Goal: Task Accomplishment & Management: Use online tool/utility

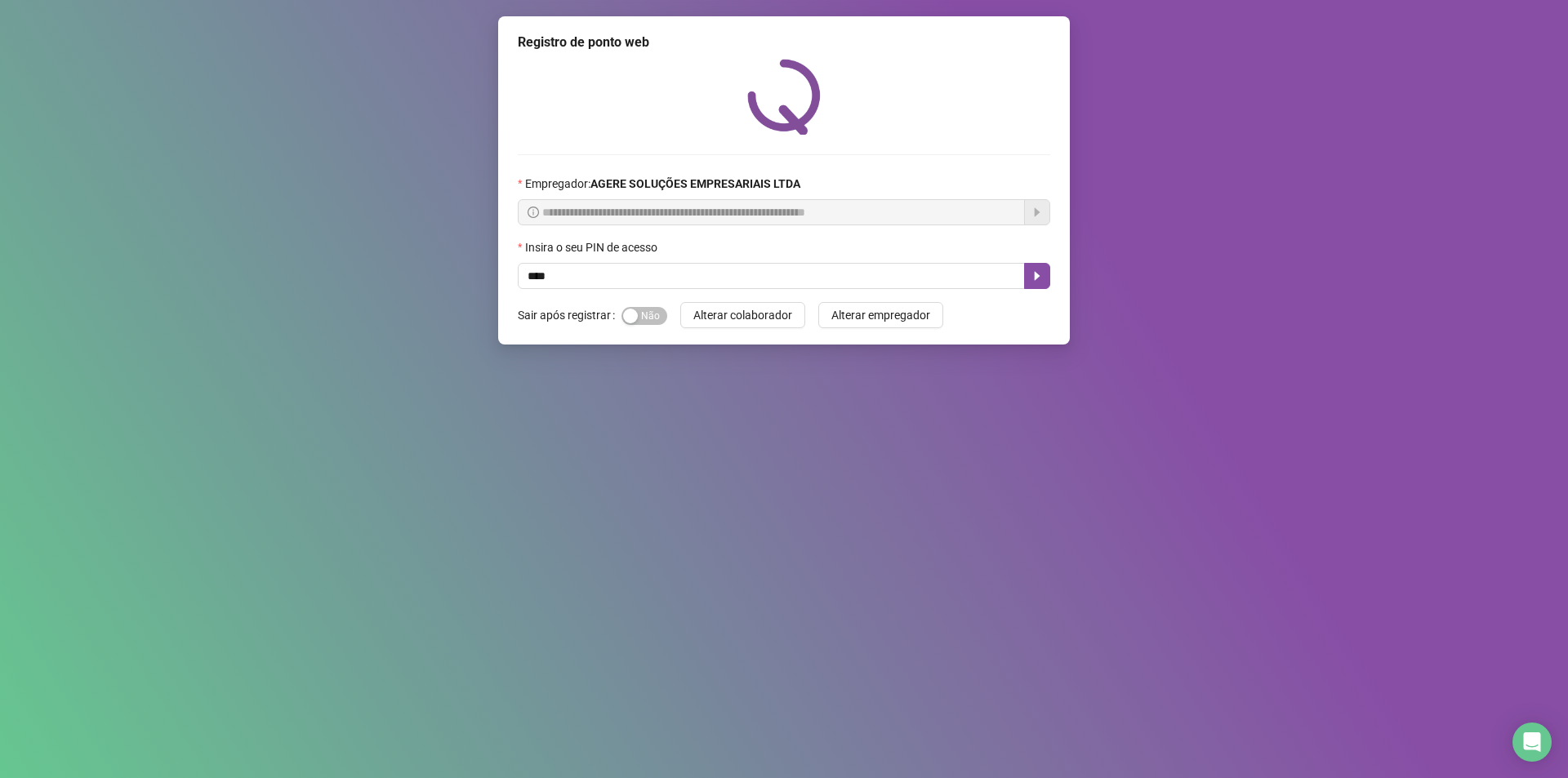
type input "*****"
click at [1043, 272] on icon "caret-right" at bounding box center [1037, 276] width 13 height 13
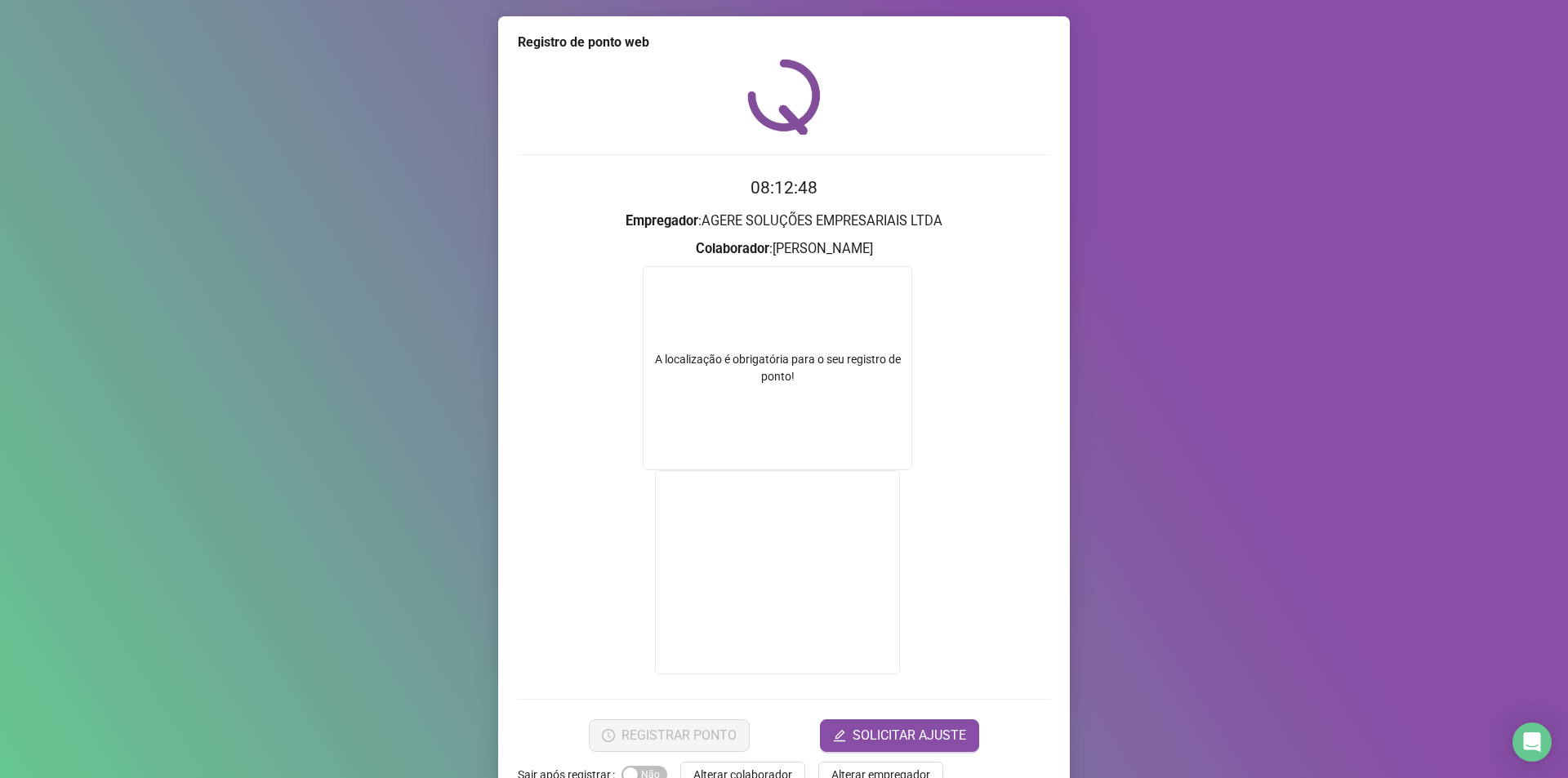
click at [846, 216] on h3 "Empregador : AGERE SOLUÇÕES EMPRESARIAIS LTDA" at bounding box center [784, 221] width 533 height 21
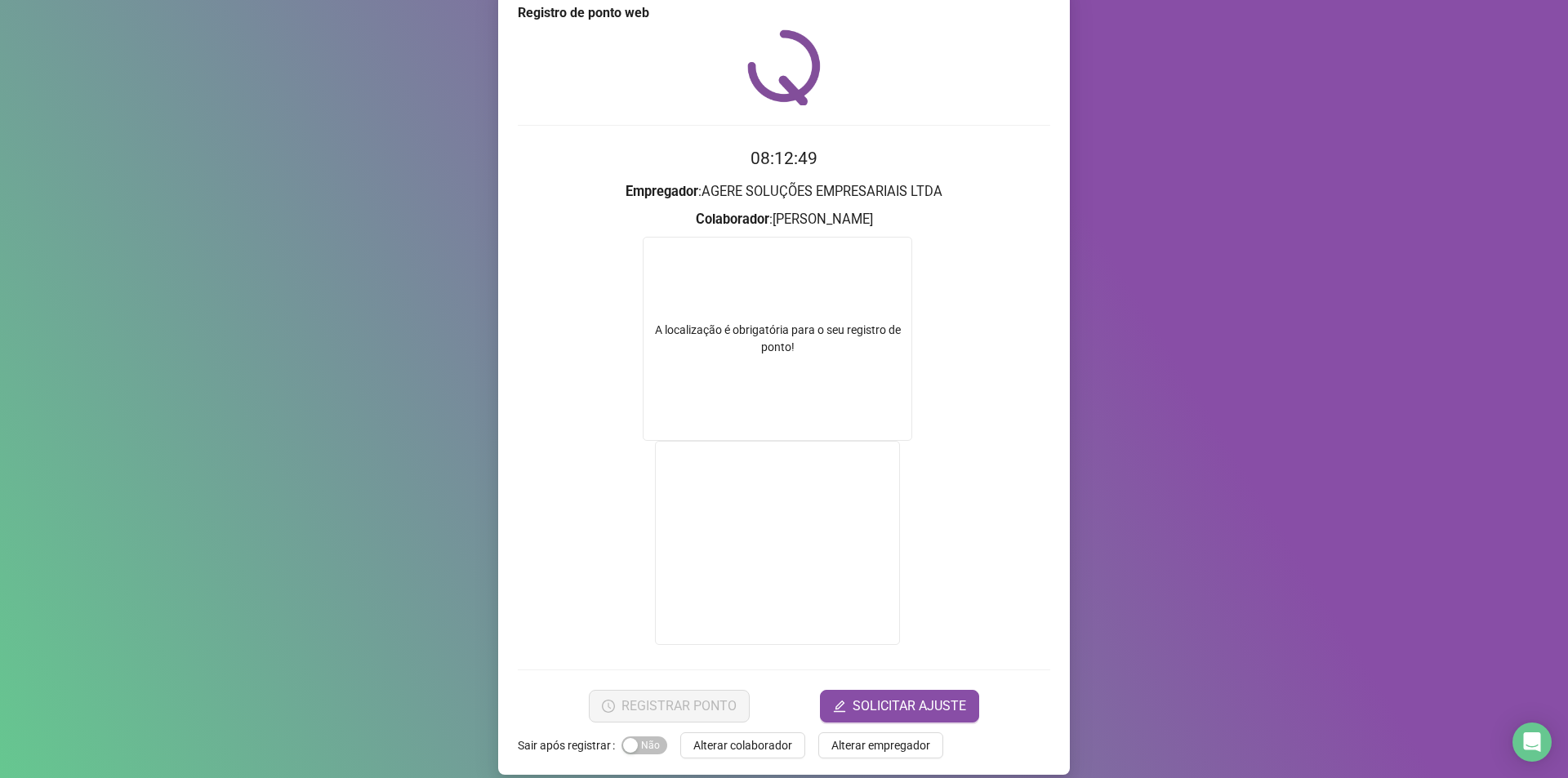
scroll to position [45, 0]
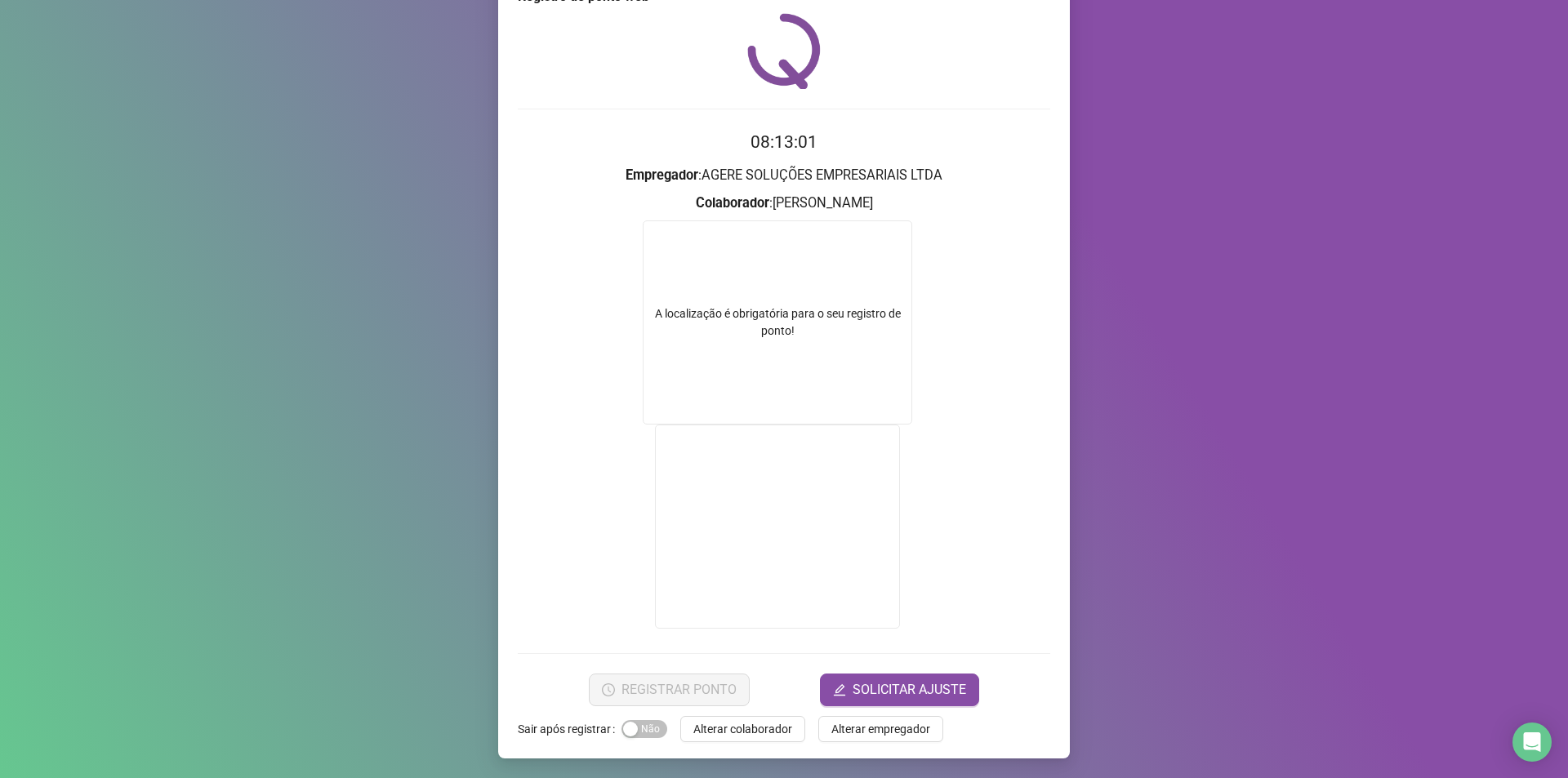
click at [850, 174] on h3 "Empregador : AGERE SOLUÇÕES EMPRESARIAIS LTDA" at bounding box center [784, 176] width 533 height 21
click at [761, 161] on form "08:13:07 Empregador : AGERE SOLUÇÕES EMPRESARIAIS LTDA Colaborador : [PERSON_NA…" at bounding box center [784, 417] width 533 height 576
click at [761, 179] on h3 "Empregador : AGERE SOLUÇÕES EMPRESARIAIS LTDA" at bounding box center [784, 176] width 533 height 21
click at [712, 179] on h3 "Empregador : AGERE SOLUÇÕES EMPRESARIAIS LTDA" at bounding box center [784, 176] width 533 height 21
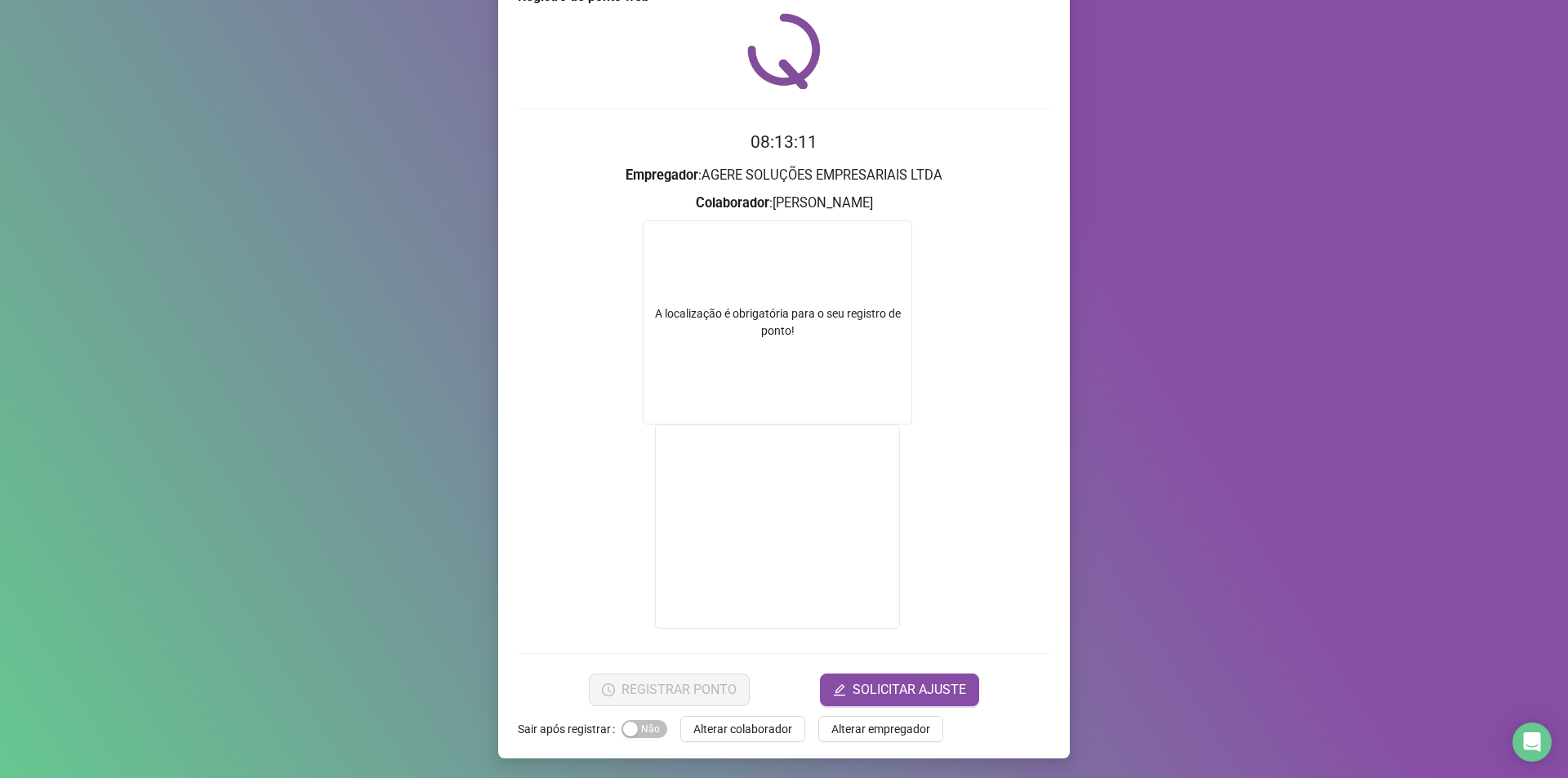
click at [746, 323] on div "A localização é obrigatória para o seu registro de ponto!" at bounding box center [777, 323] width 268 height 35
drag, startPoint x: 746, startPoint y: 323, endPoint x: 1302, endPoint y: 29, distance: 628.9
click at [746, 323] on div "A localização é obrigatória para o seu registro de ponto!" at bounding box center [777, 323] width 268 height 35
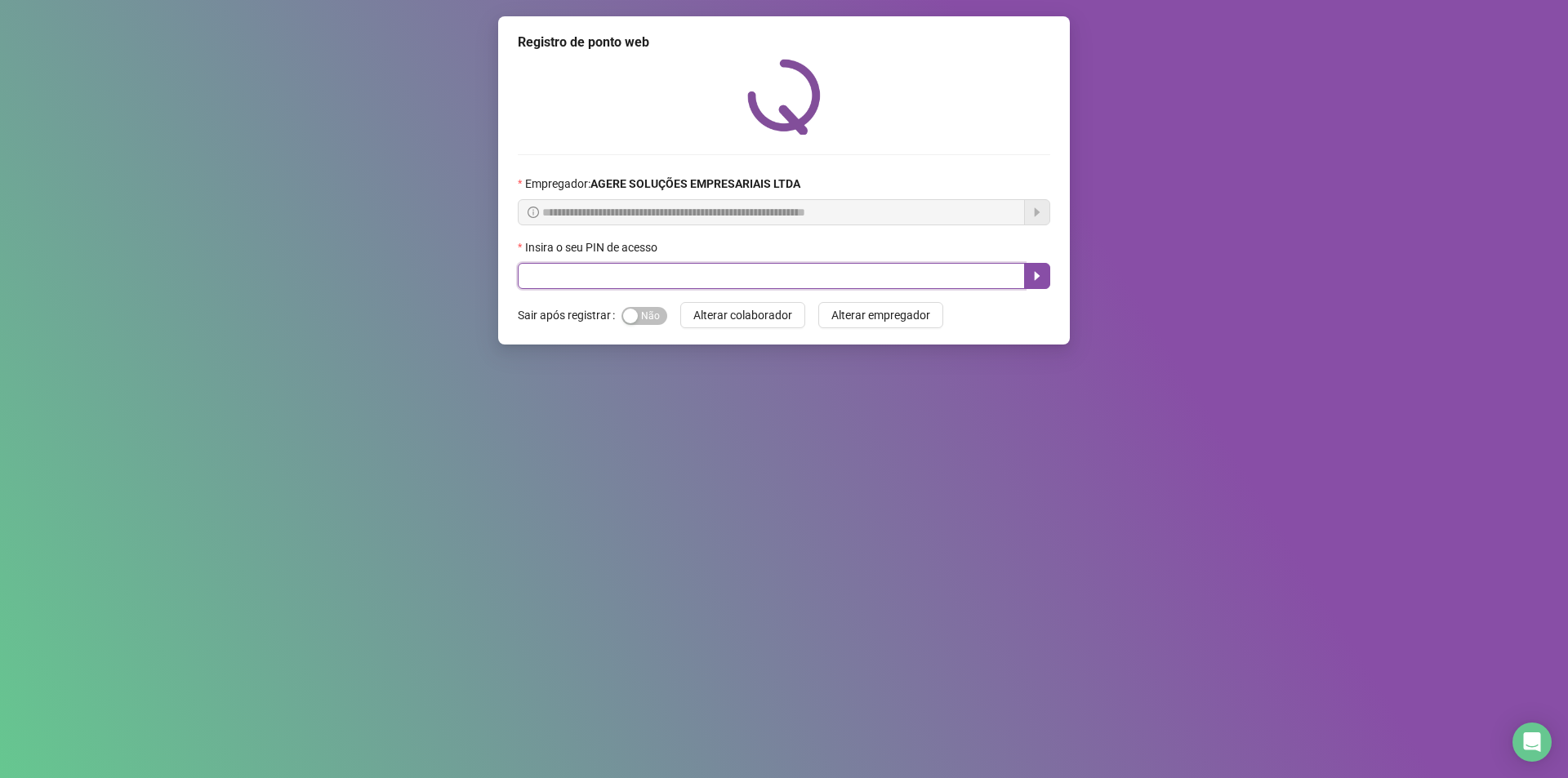
click at [699, 278] on input "text" at bounding box center [771, 276] width 507 height 26
type input "*****"
click at [1033, 282] on icon "caret-right" at bounding box center [1037, 276] width 13 height 13
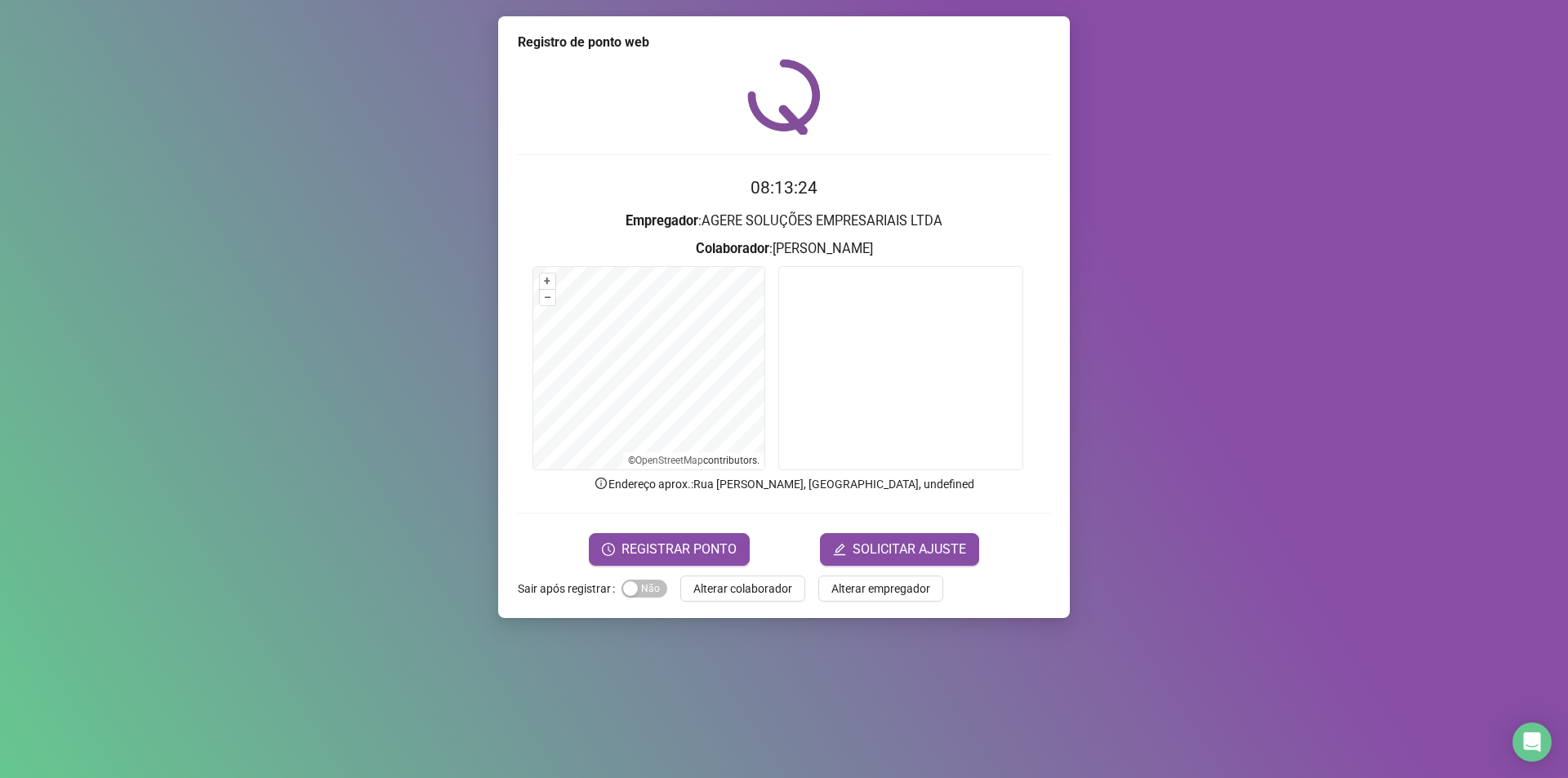
drag, startPoint x: 696, startPoint y: 232, endPoint x: 703, endPoint y: 250, distance: 19.3
click at [698, 234] on form "08:13:24 Empregador : AGERE SOLUÇÕES EMPRESARIAIS LTDA Colaborador : [PERSON_NA…" at bounding box center [784, 370] width 533 height 391
click at [695, 553] on span "REGISTRAR PONTO" at bounding box center [678, 550] width 115 height 20
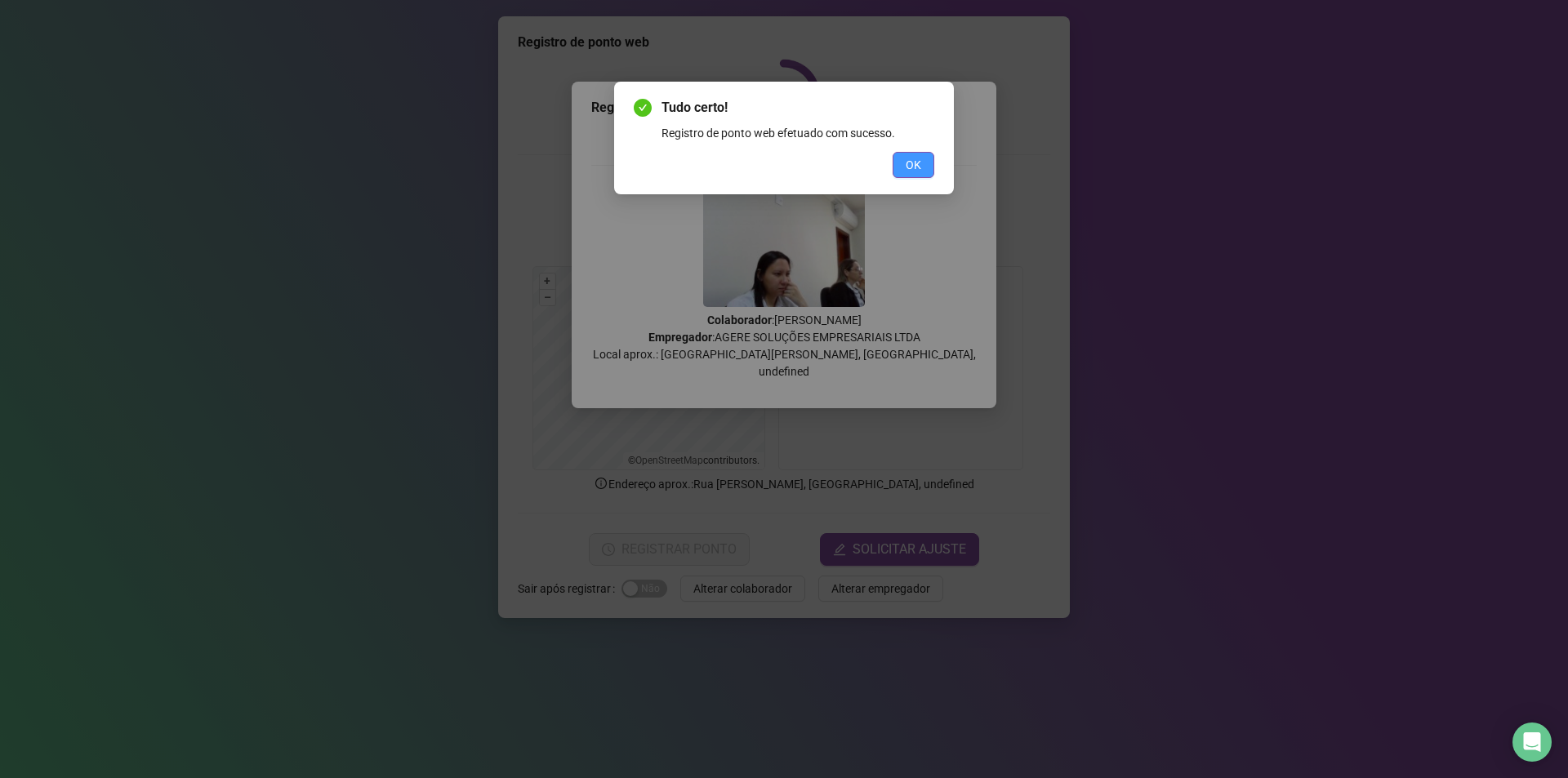
click at [921, 164] on button "OK" at bounding box center [913, 165] width 41 height 26
